Goal: Task Accomplishment & Management: Manage account settings

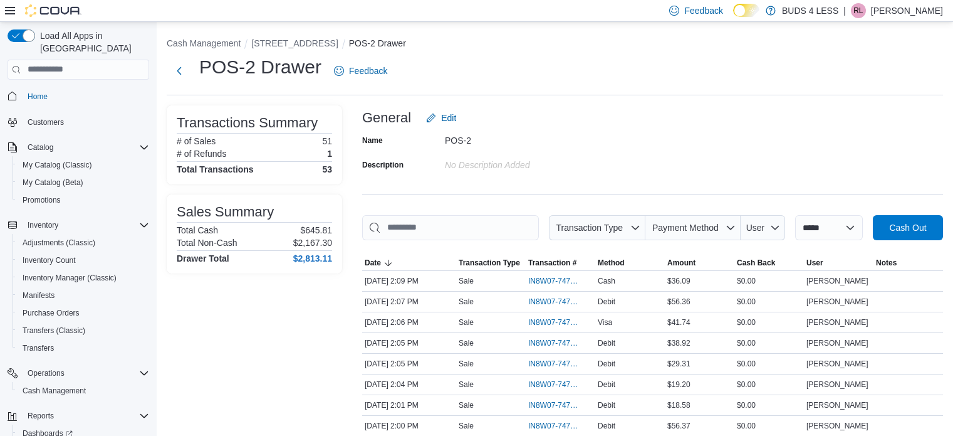
click at [923, 12] on p "Rebecca Leitch" at bounding box center [907, 10] width 72 height 15
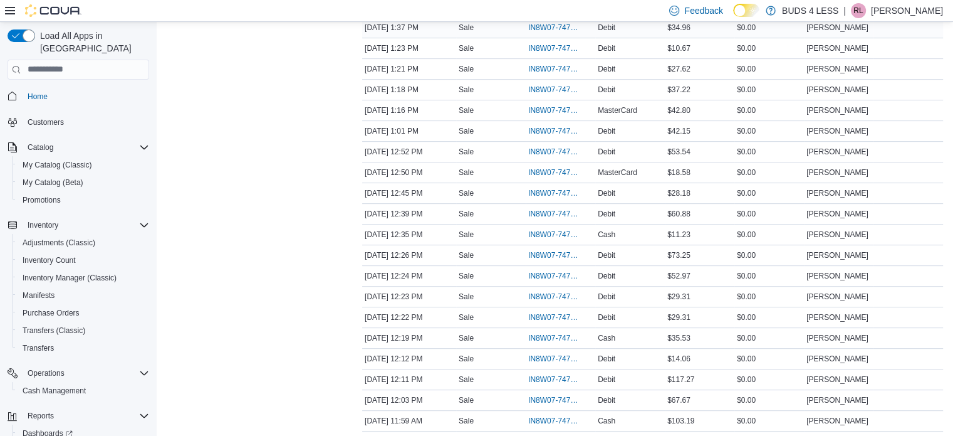
scroll to position [48, 0]
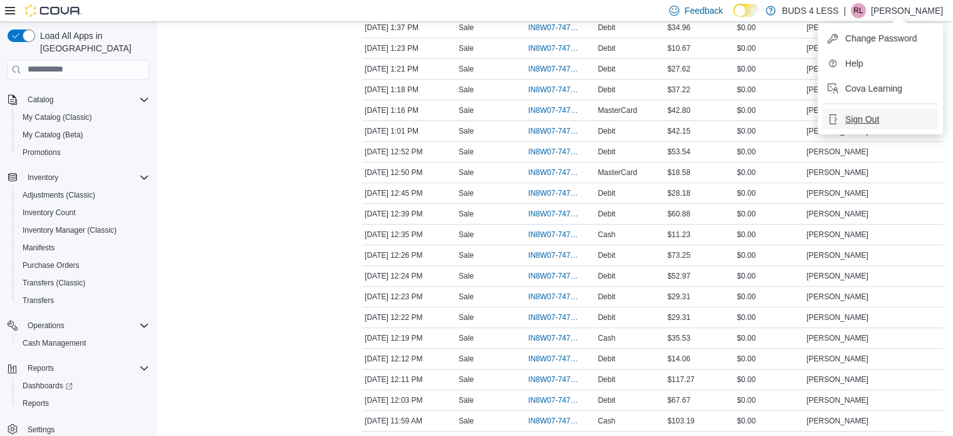
click at [889, 120] on button "Sign Out" at bounding box center [880, 119] width 115 height 20
